Goal: Information Seeking & Learning: Learn about a topic

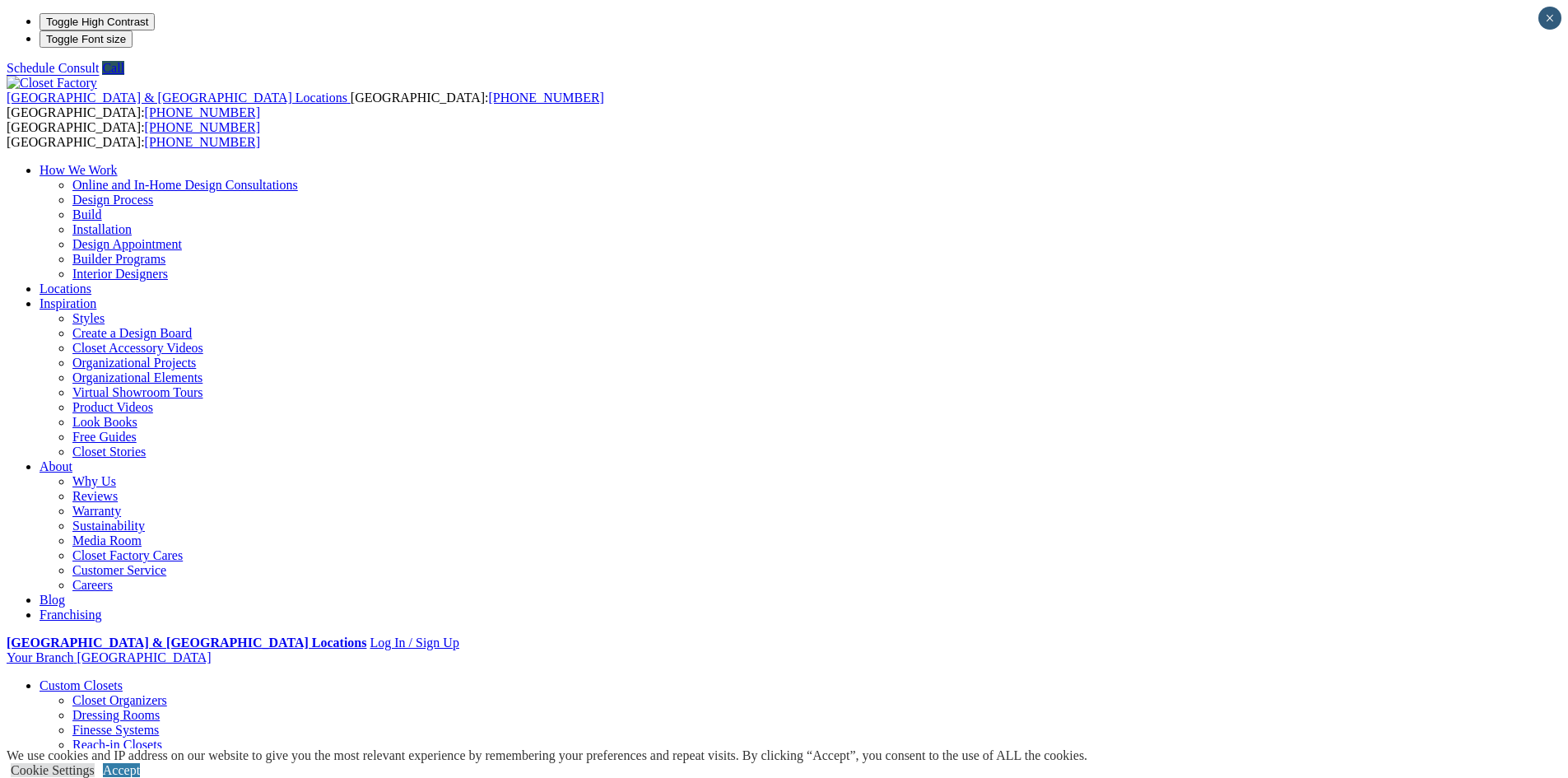
drag, startPoint x: 0, startPoint y: 0, endPoint x: 1315, endPoint y: 444, distance: 1387.9
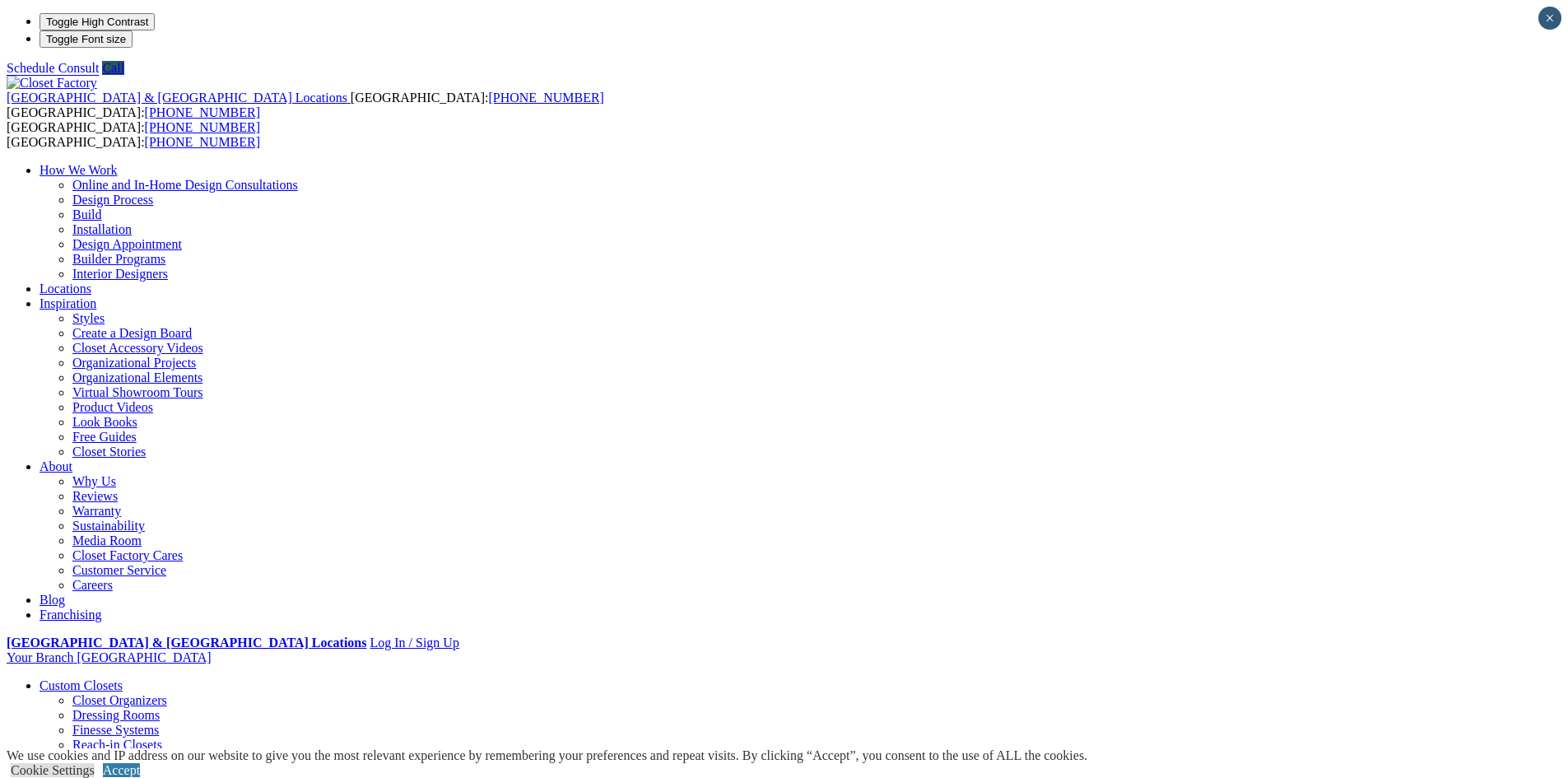
click at [95, 768] on link "Wall Units" at bounding box center [67, 774] width 56 height 14
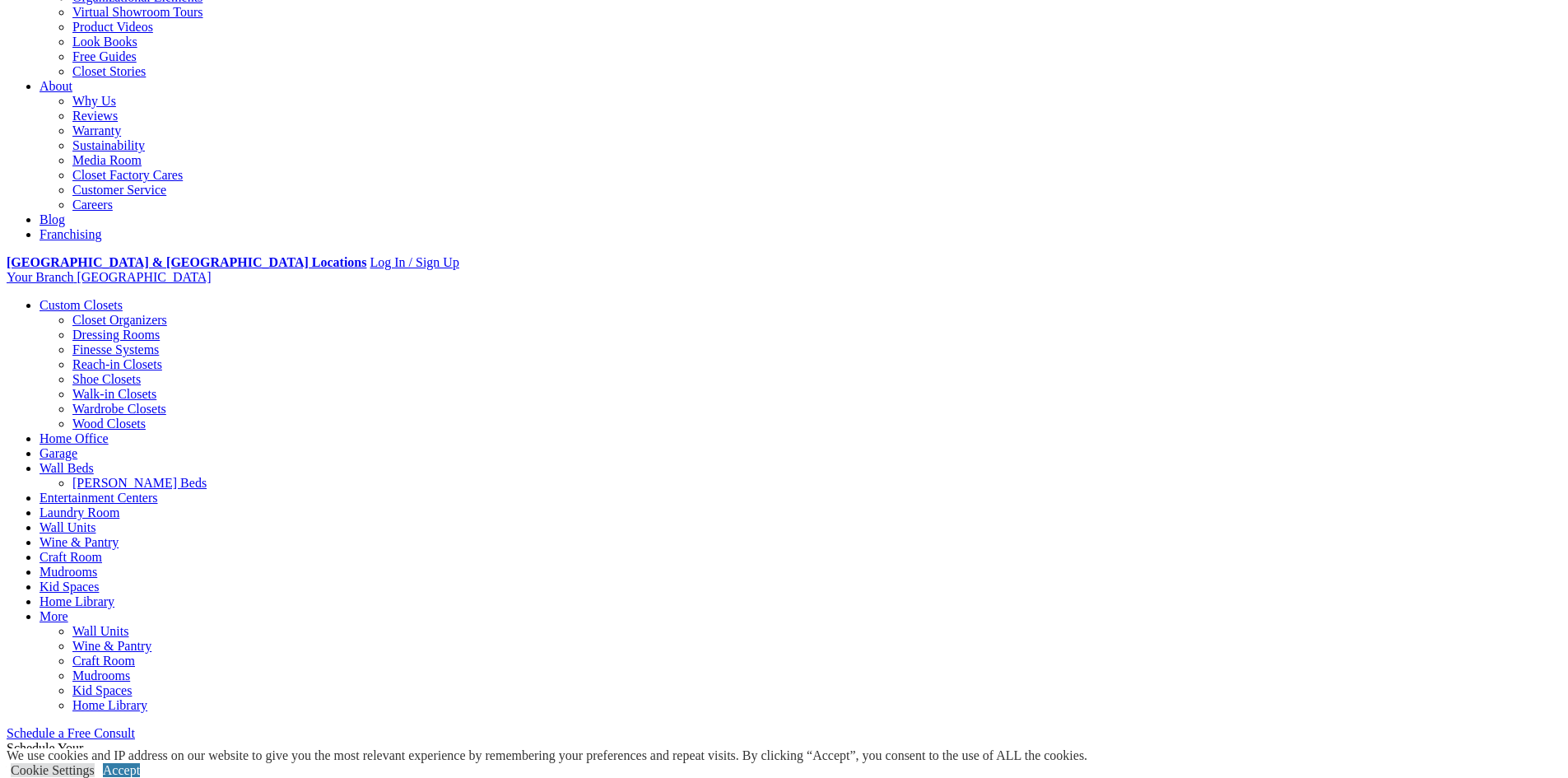
scroll to position [411, 0]
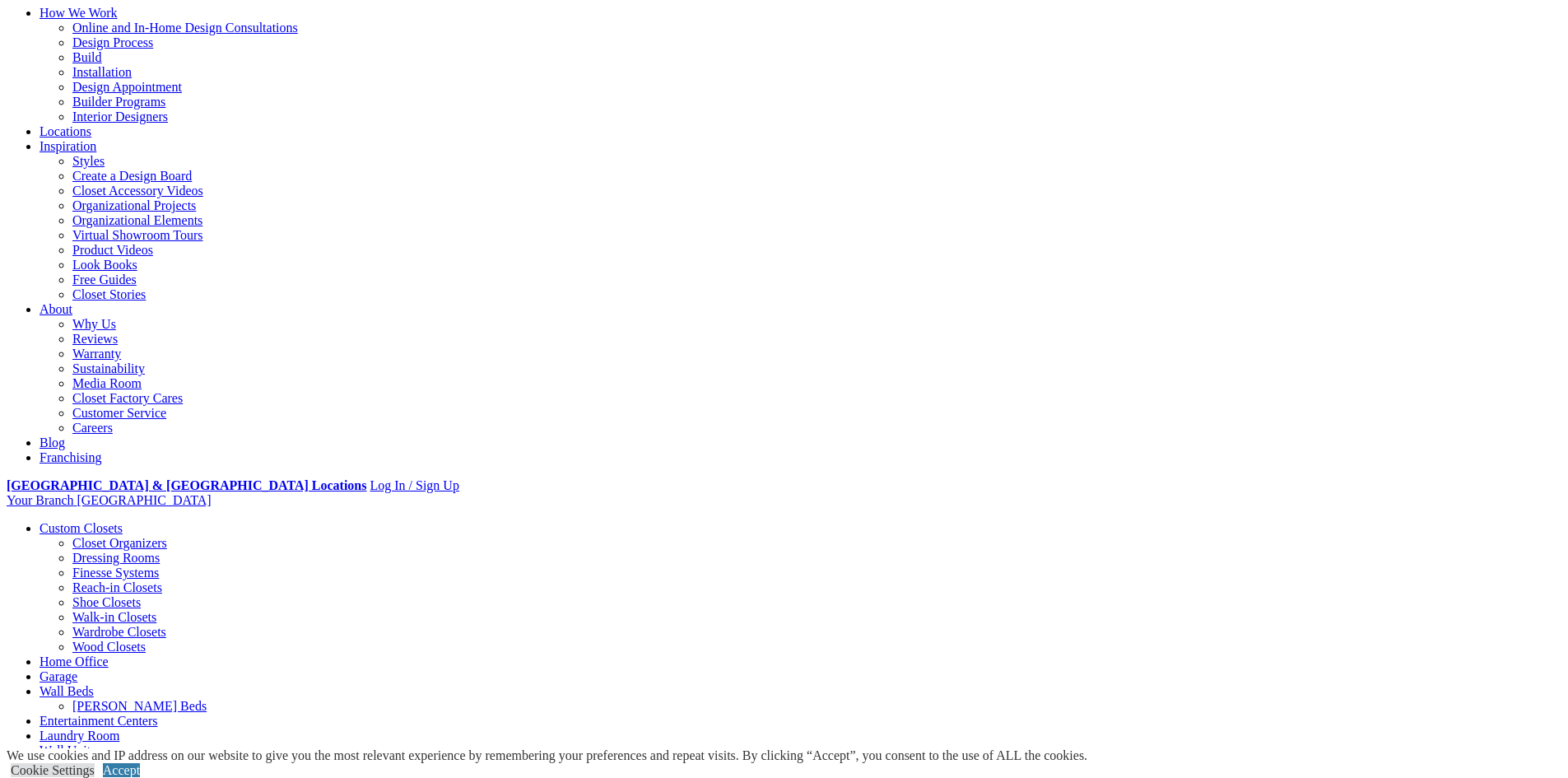
scroll to position [0, 0]
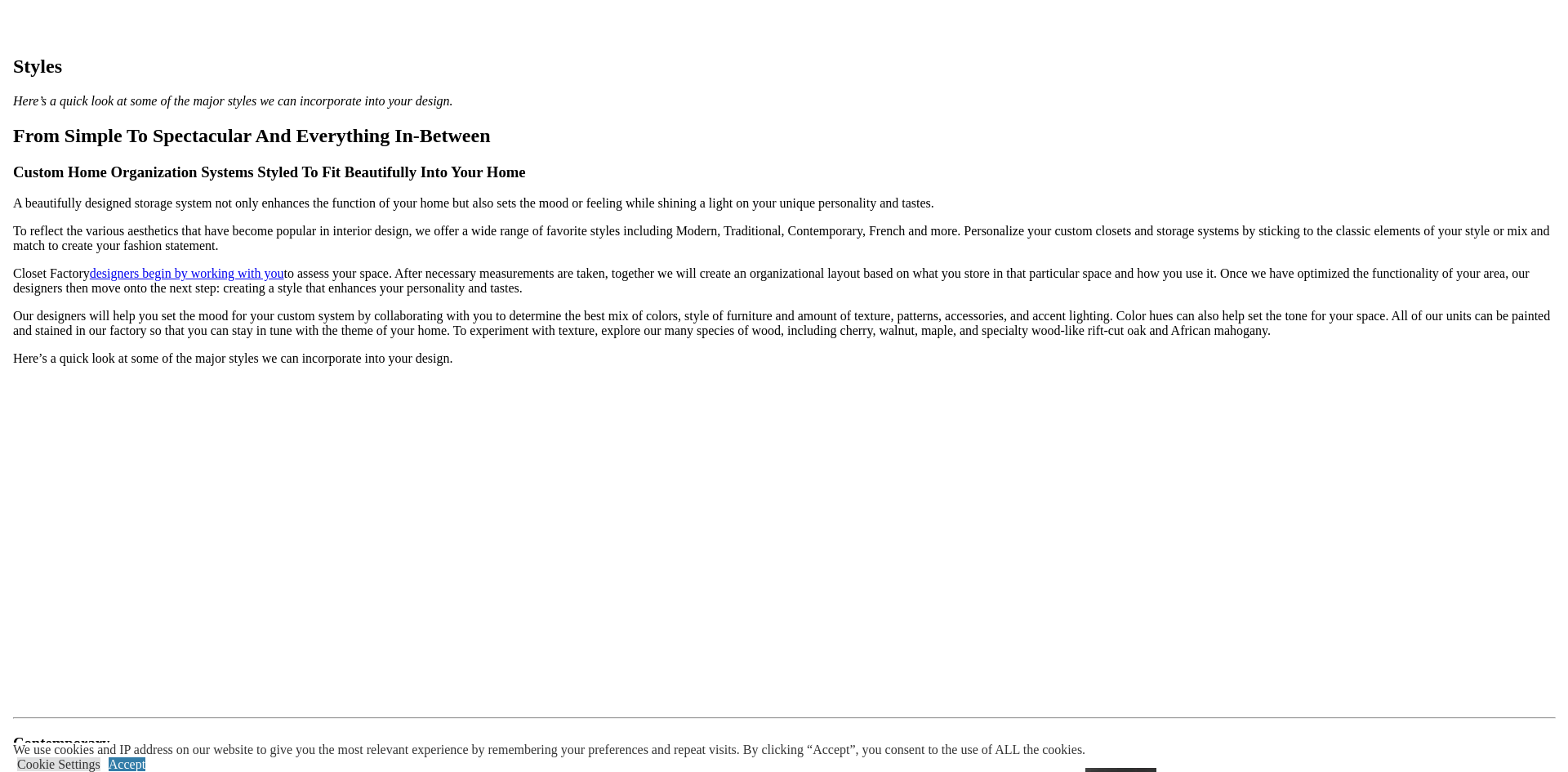
scroll to position [1226, 0]
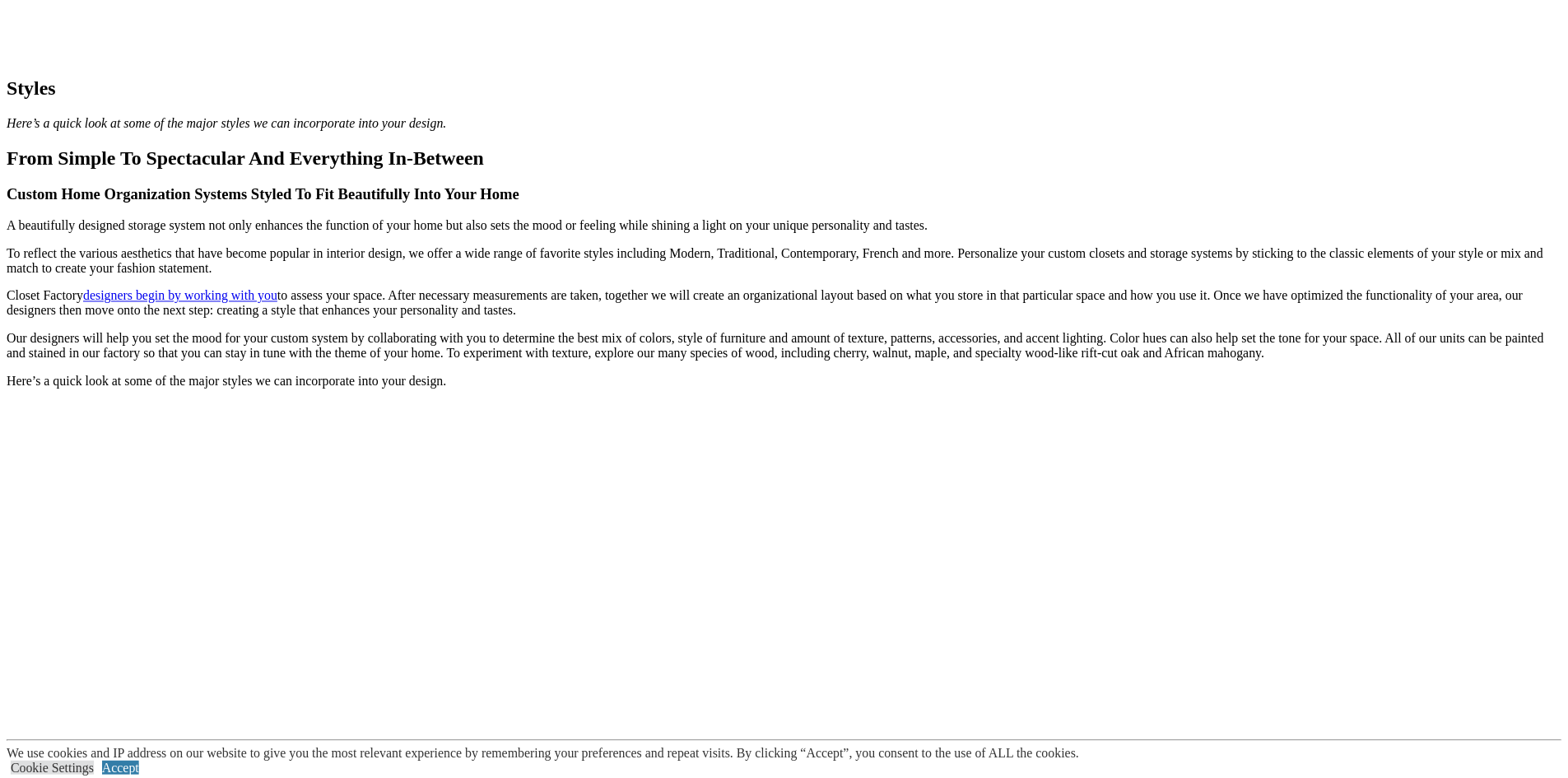
scroll to position [7648, 0]
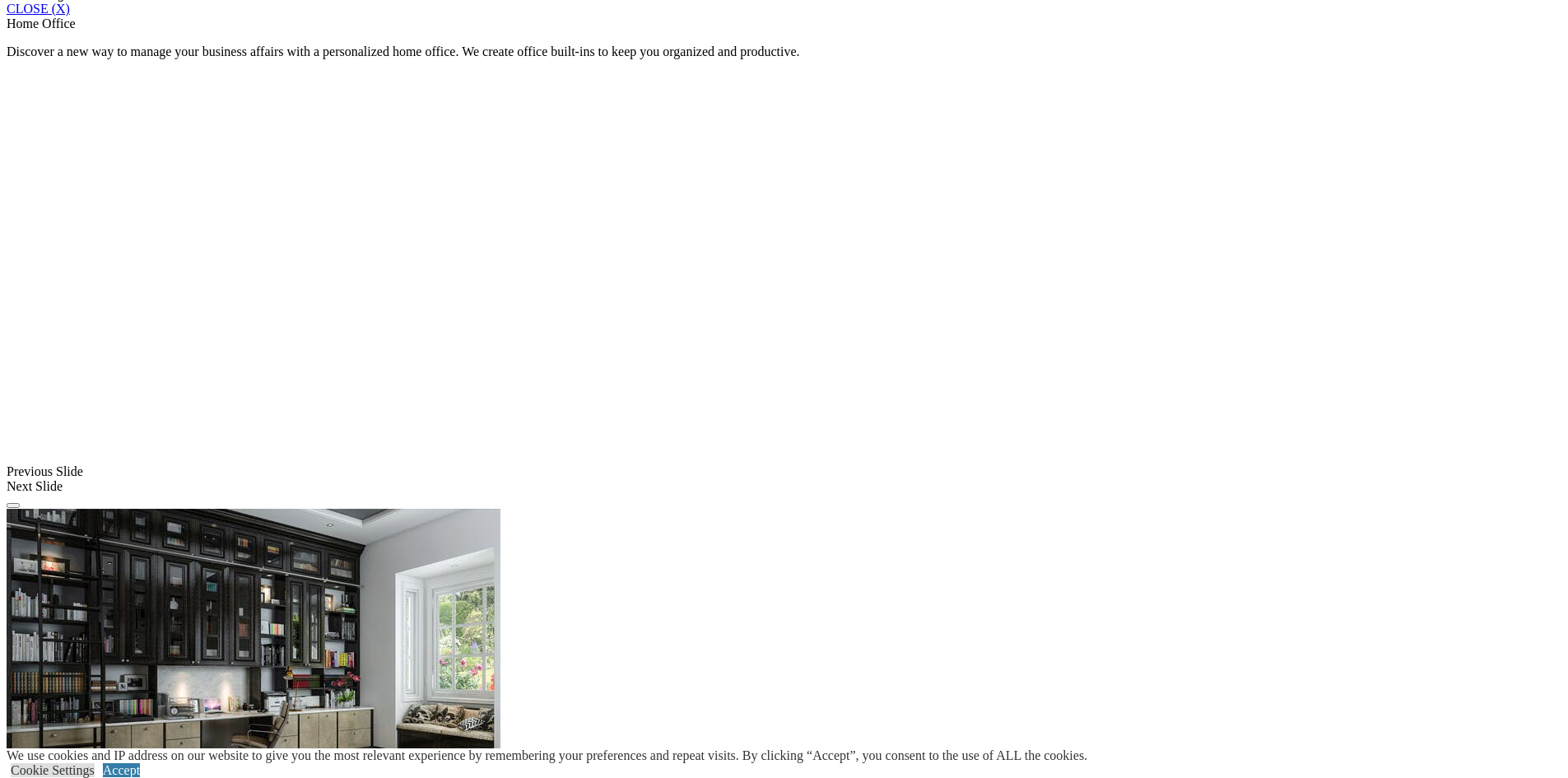
scroll to position [1153, 0]
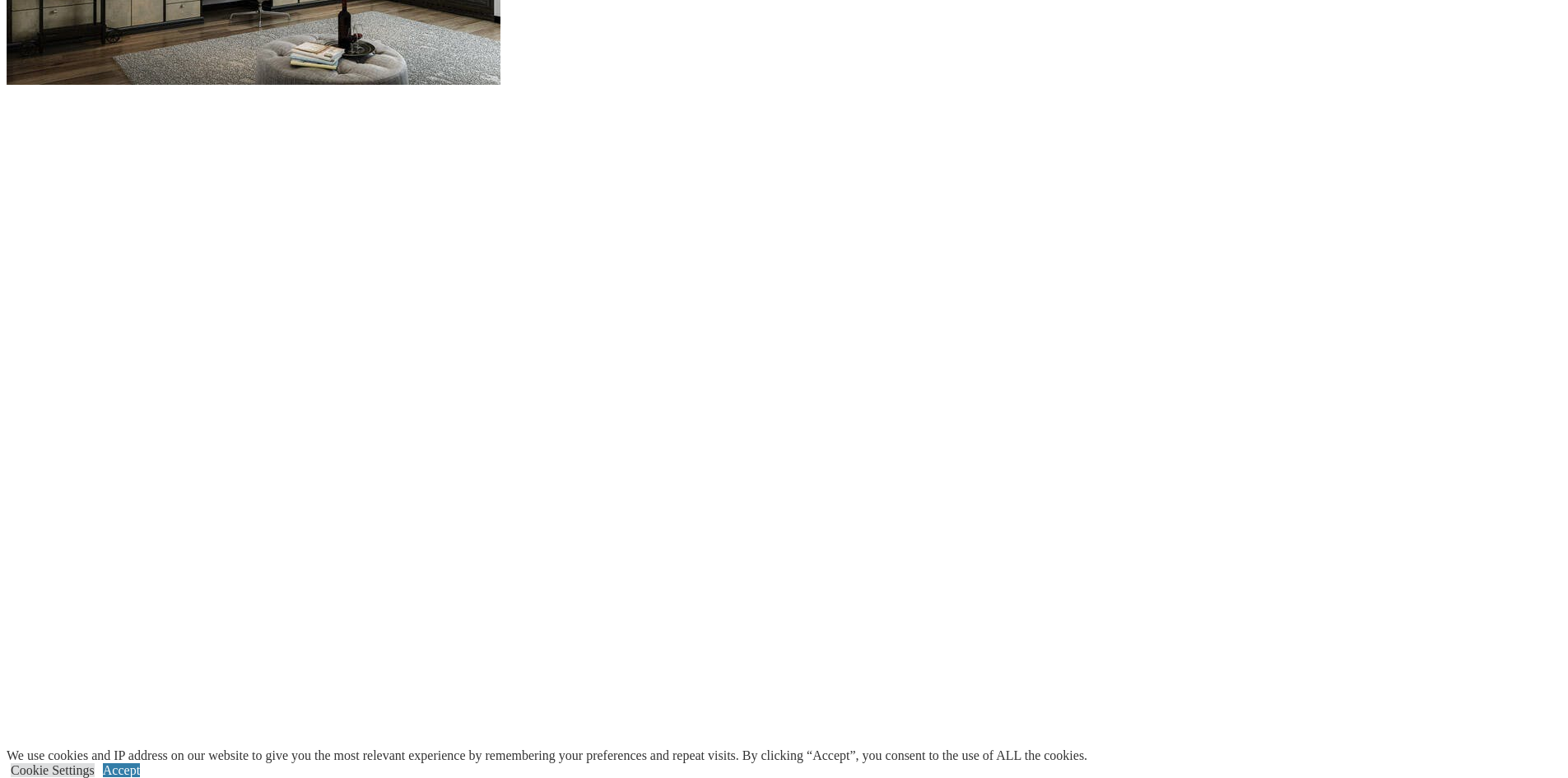
scroll to position [1729, 0]
